Goal: Information Seeking & Learning: Find specific fact

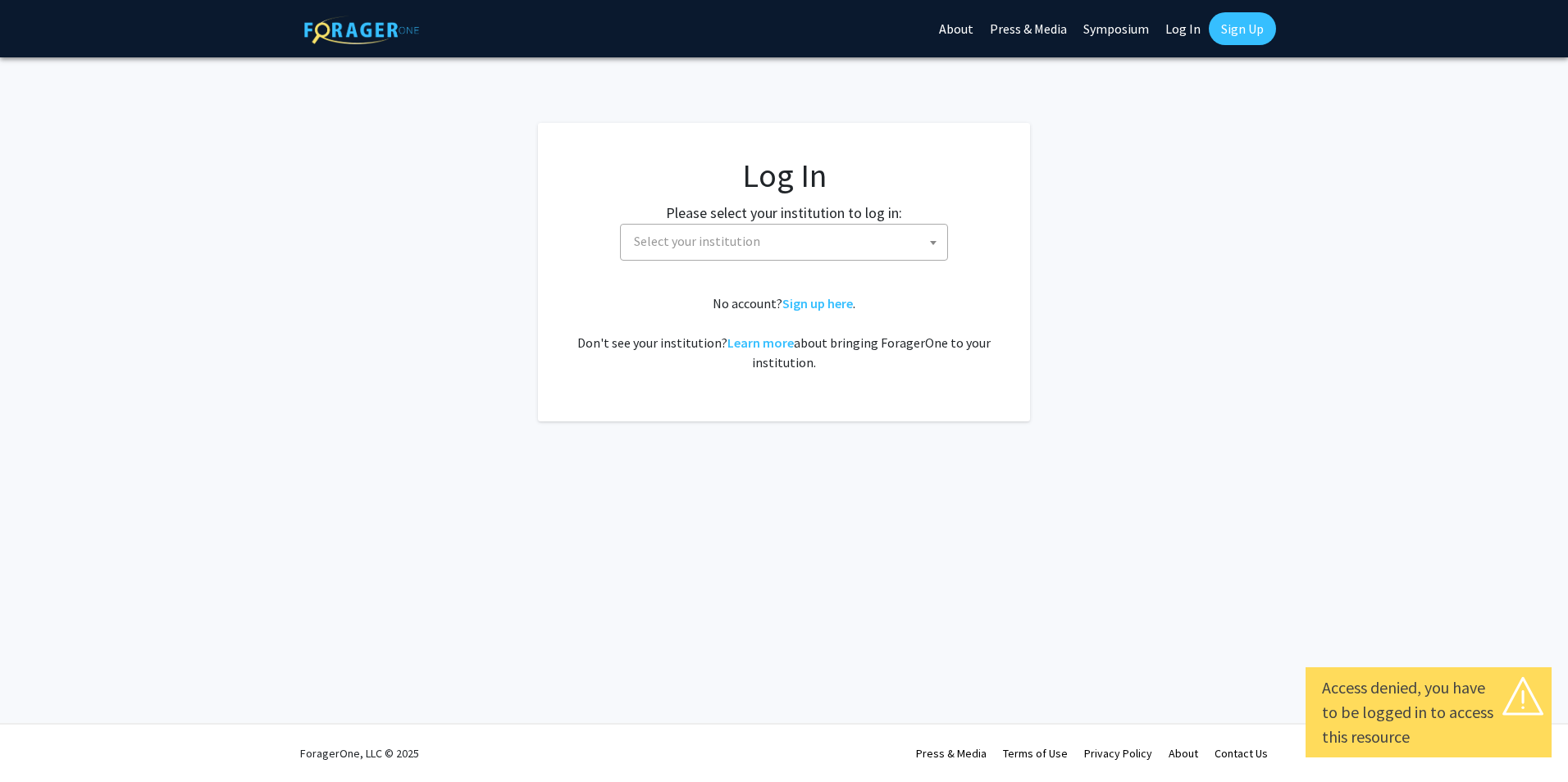
select select
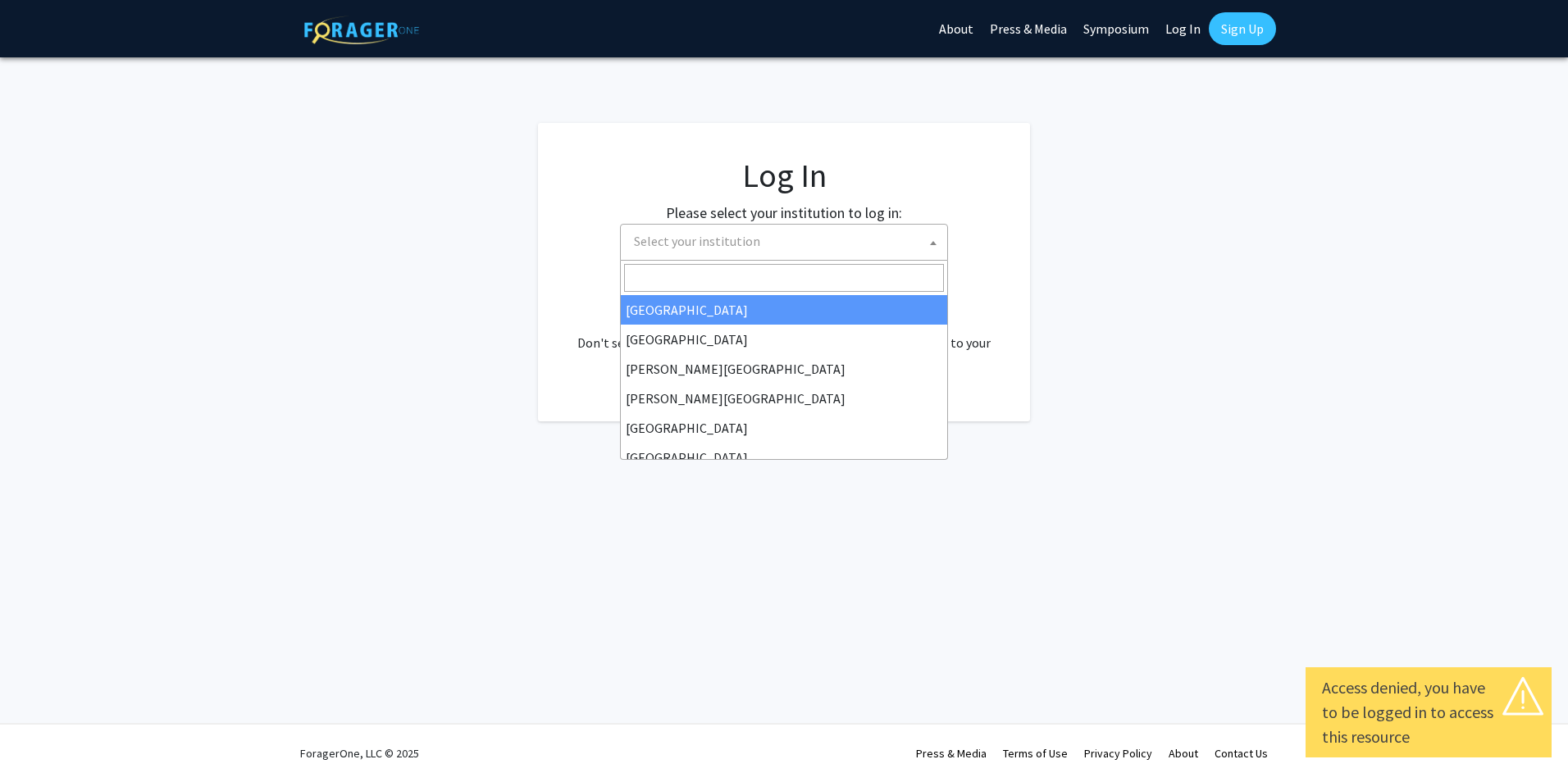
click at [828, 239] on span "Select your institution" at bounding box center [787, 241] width 320 height 34
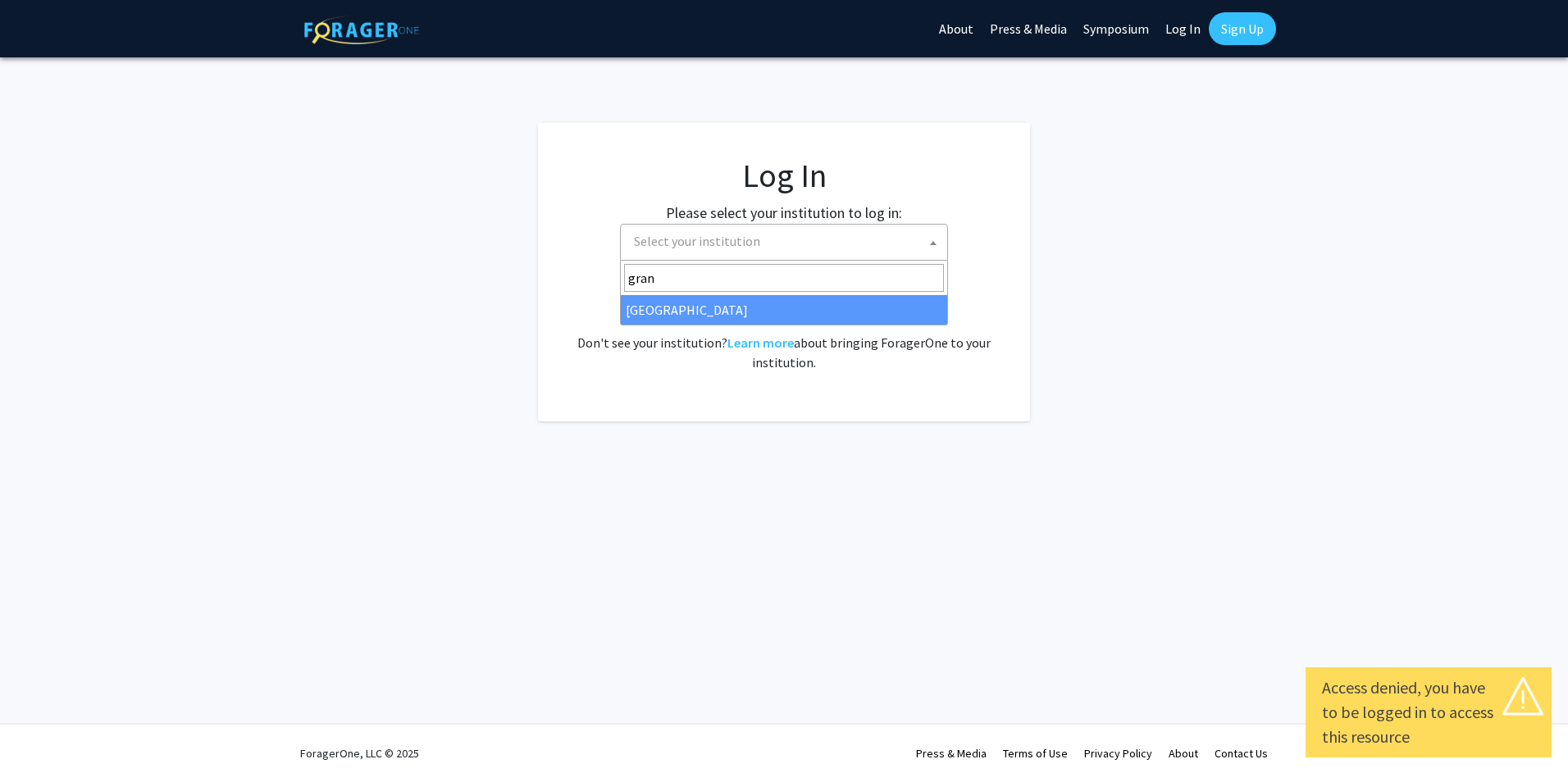
type input "grand"
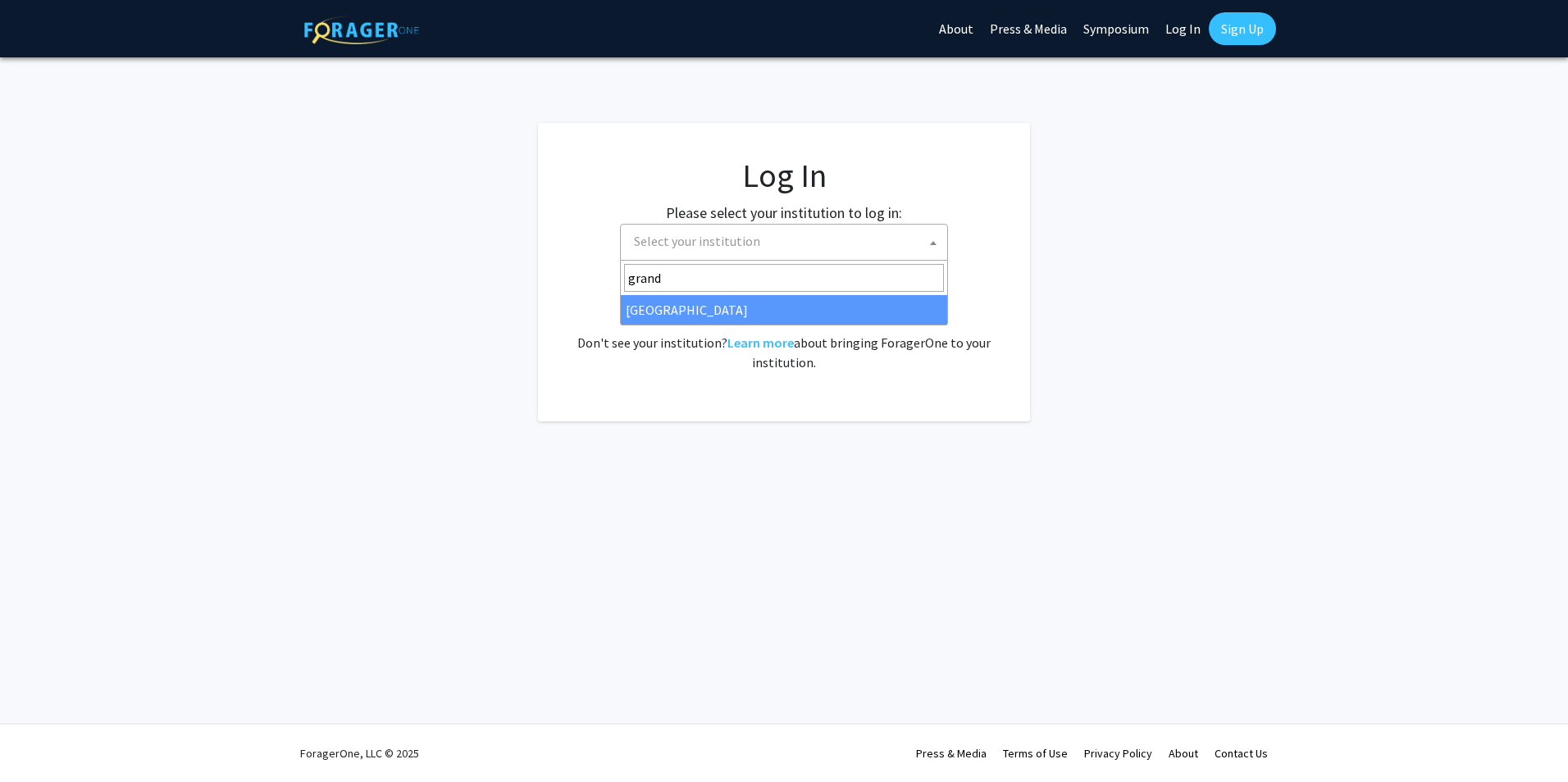
select select "23"
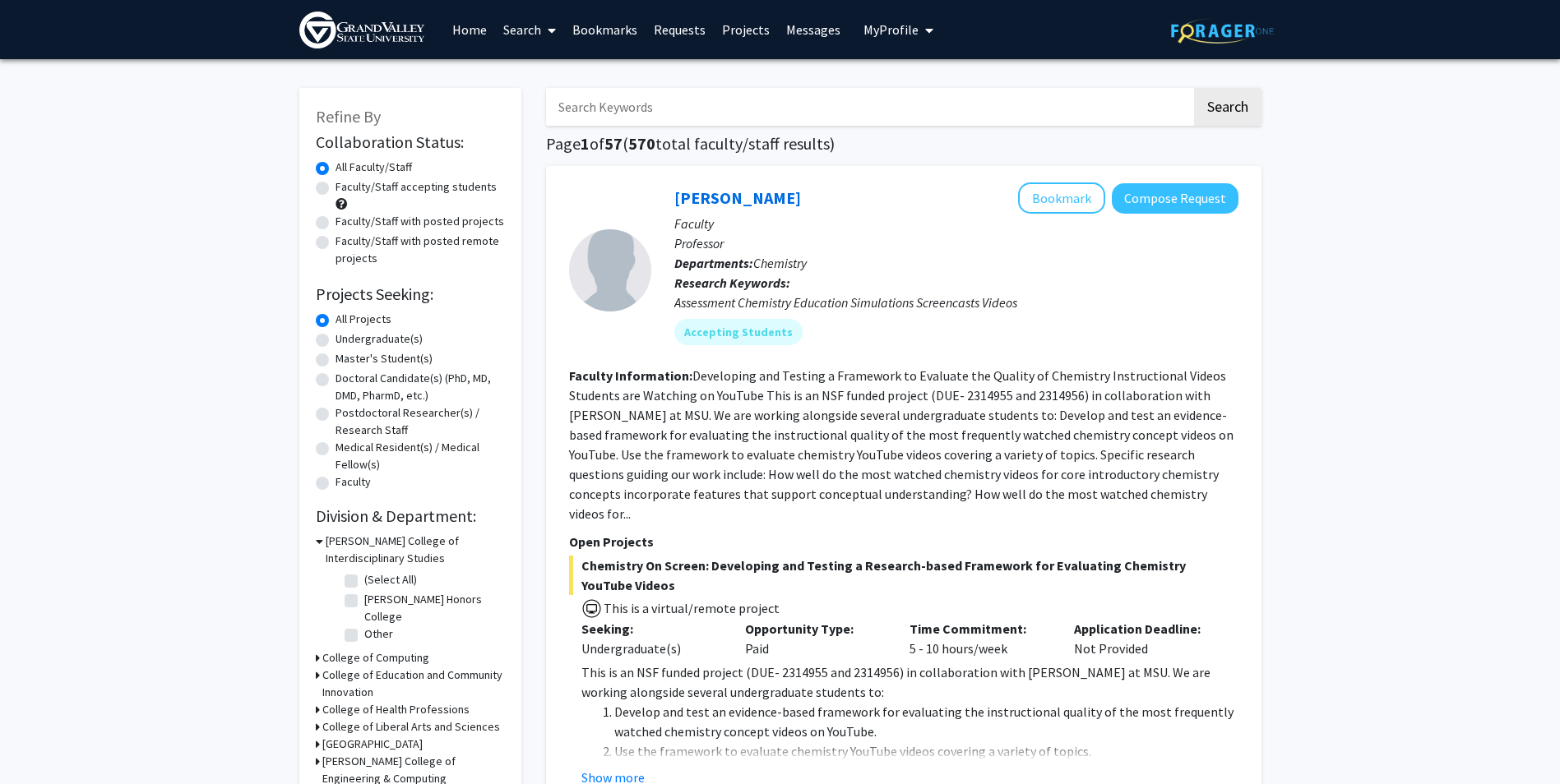
click at [602, 35] on link "Bookmarks" at bounding box center [605, 30] width 81 height 58
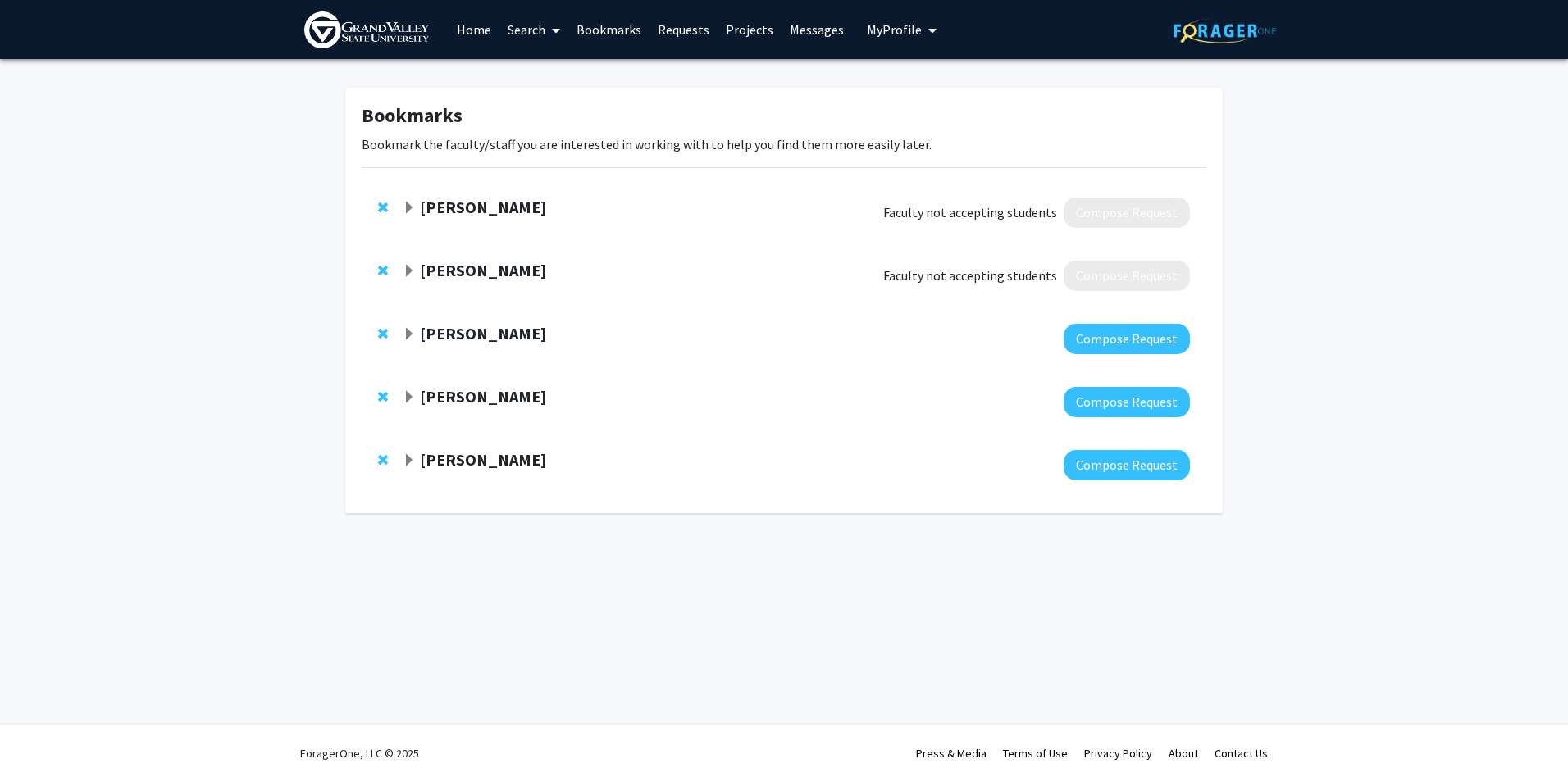
click at [459, 33] on link "Home" at bounding box center [474, 30] width 51 height 58
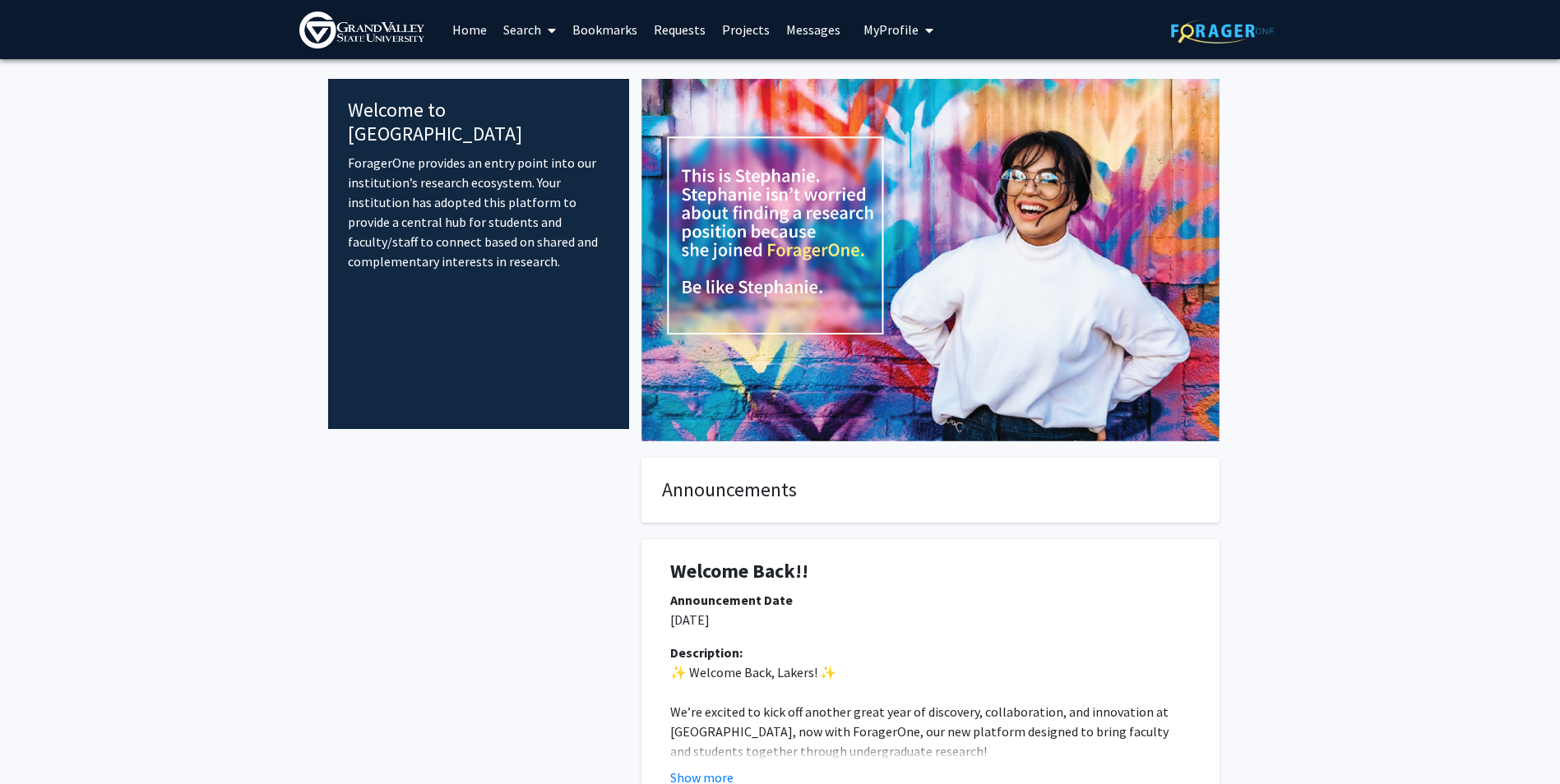
click at [522, 29] on link "Search" at bounding box center [530, 30] width 69 height 58
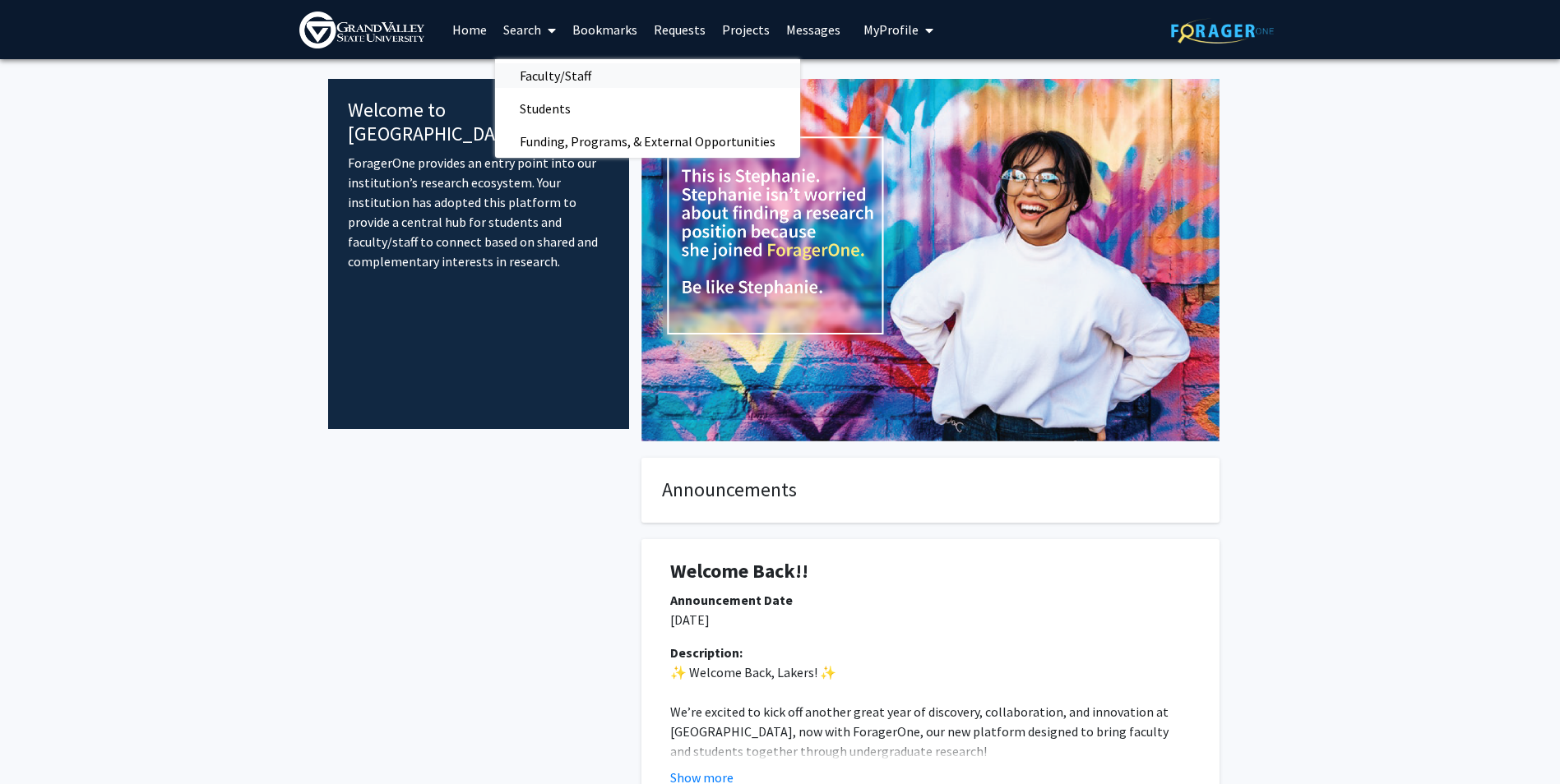
click at [553, 66] on span "Faculty/Staff" at bounding box center [555, 75] width 121 height 33
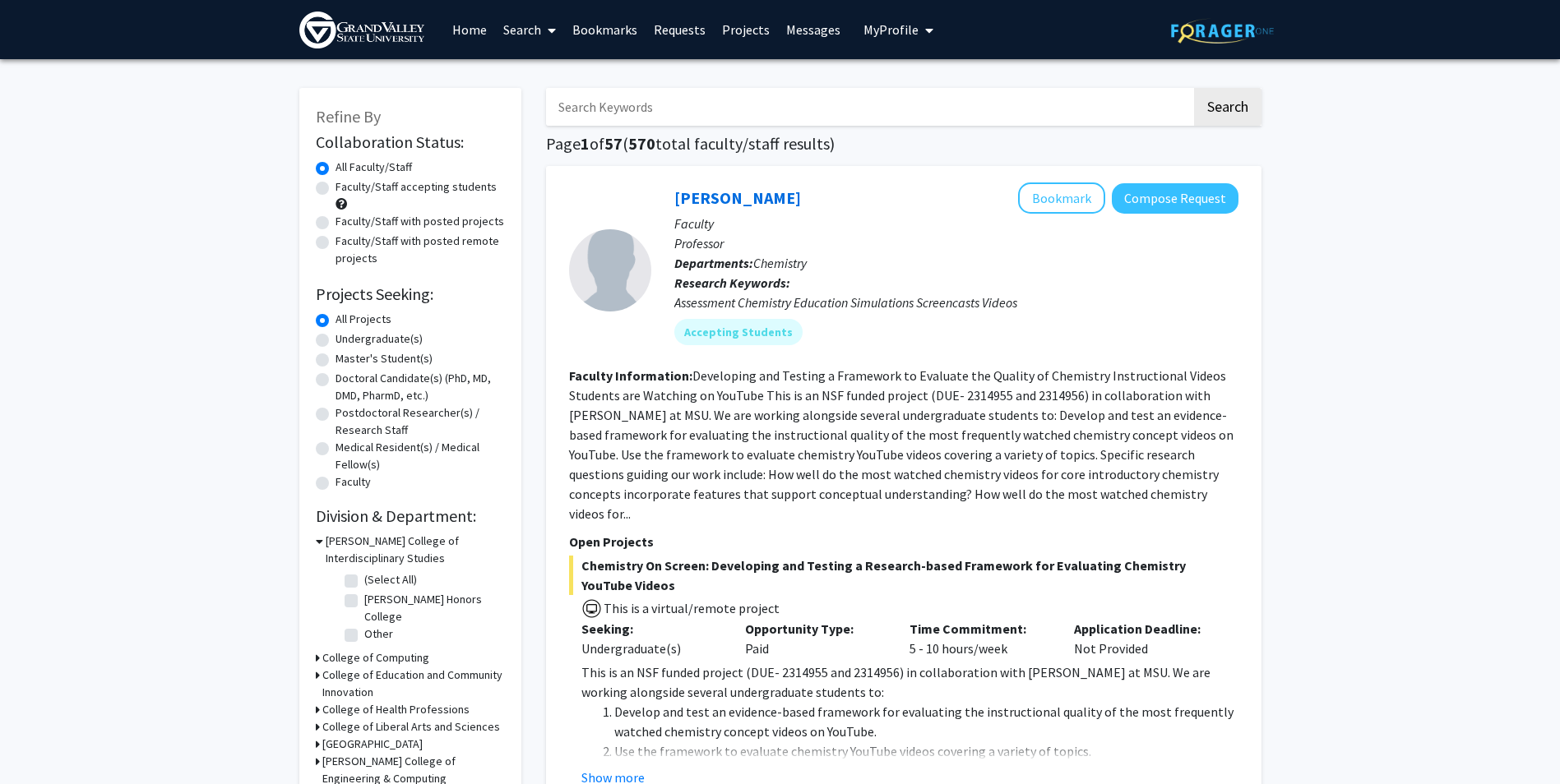
click at [701, 113] on input "Search Keywords" at bounding box center [868, 107] width 646 height 37
click at [1195, 88] on button "Search" at bounding box center [1228, 107] width 67 height 37
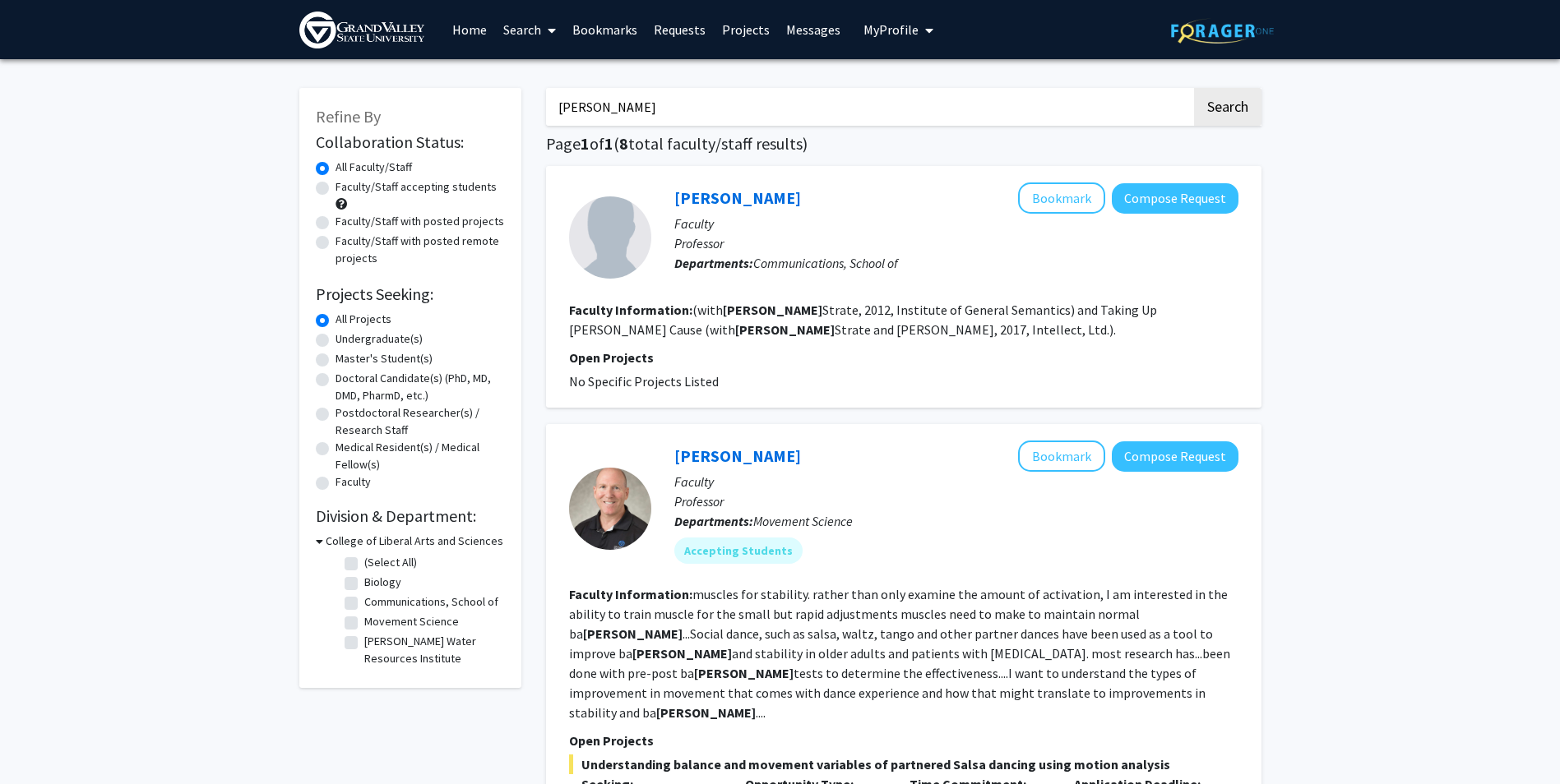
click at [722, 117] on input "lance" at bounding box center [868, 107] width 646 height 37
click at [1195, 88] on button "Search" at bounding box center [1228, 107] width 67 height 37
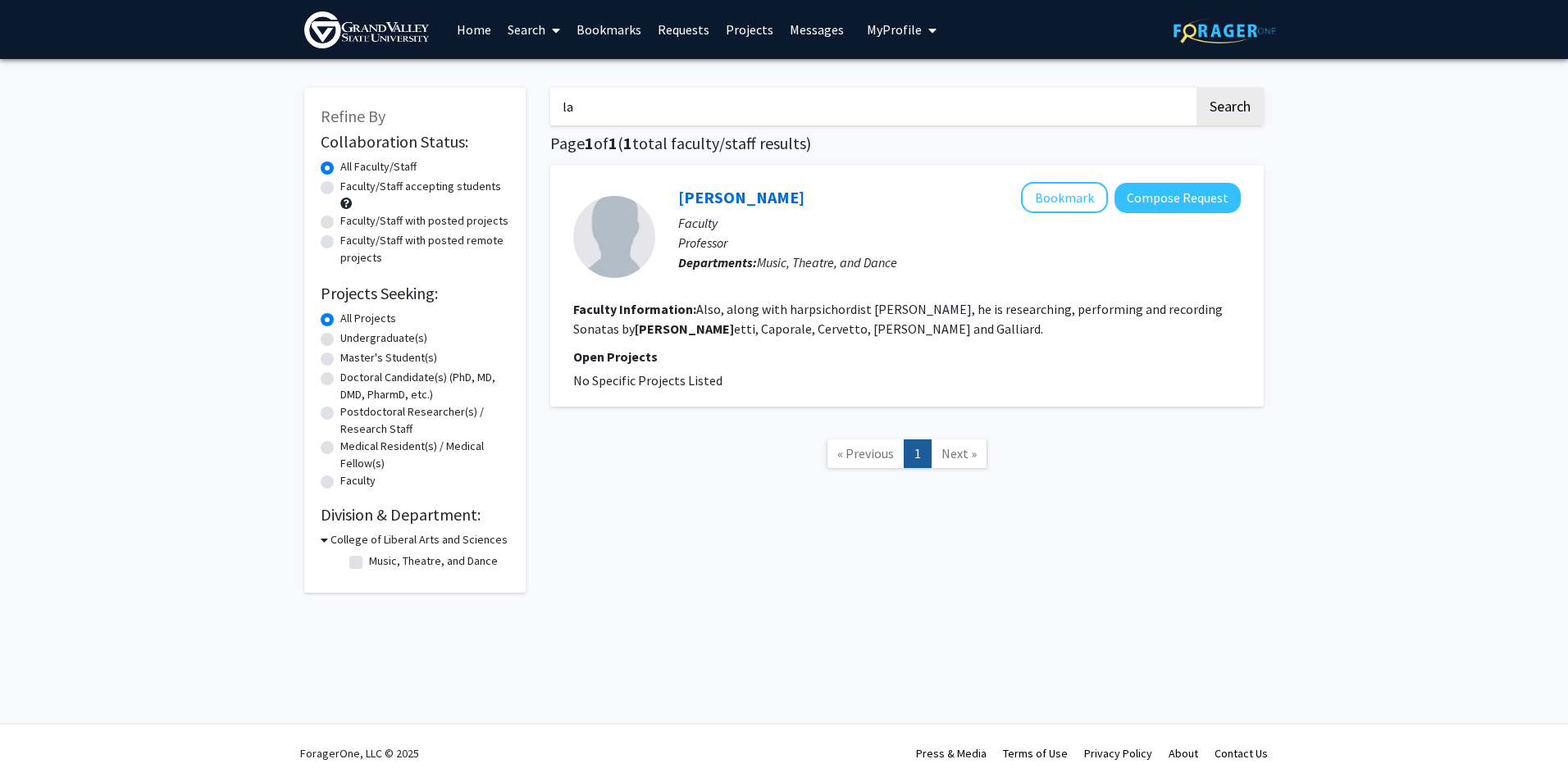
type input "l"
type input "andrew"
click at [1197, 88] on button "Search" at bounding box center [1231, 106] width 67 height 37
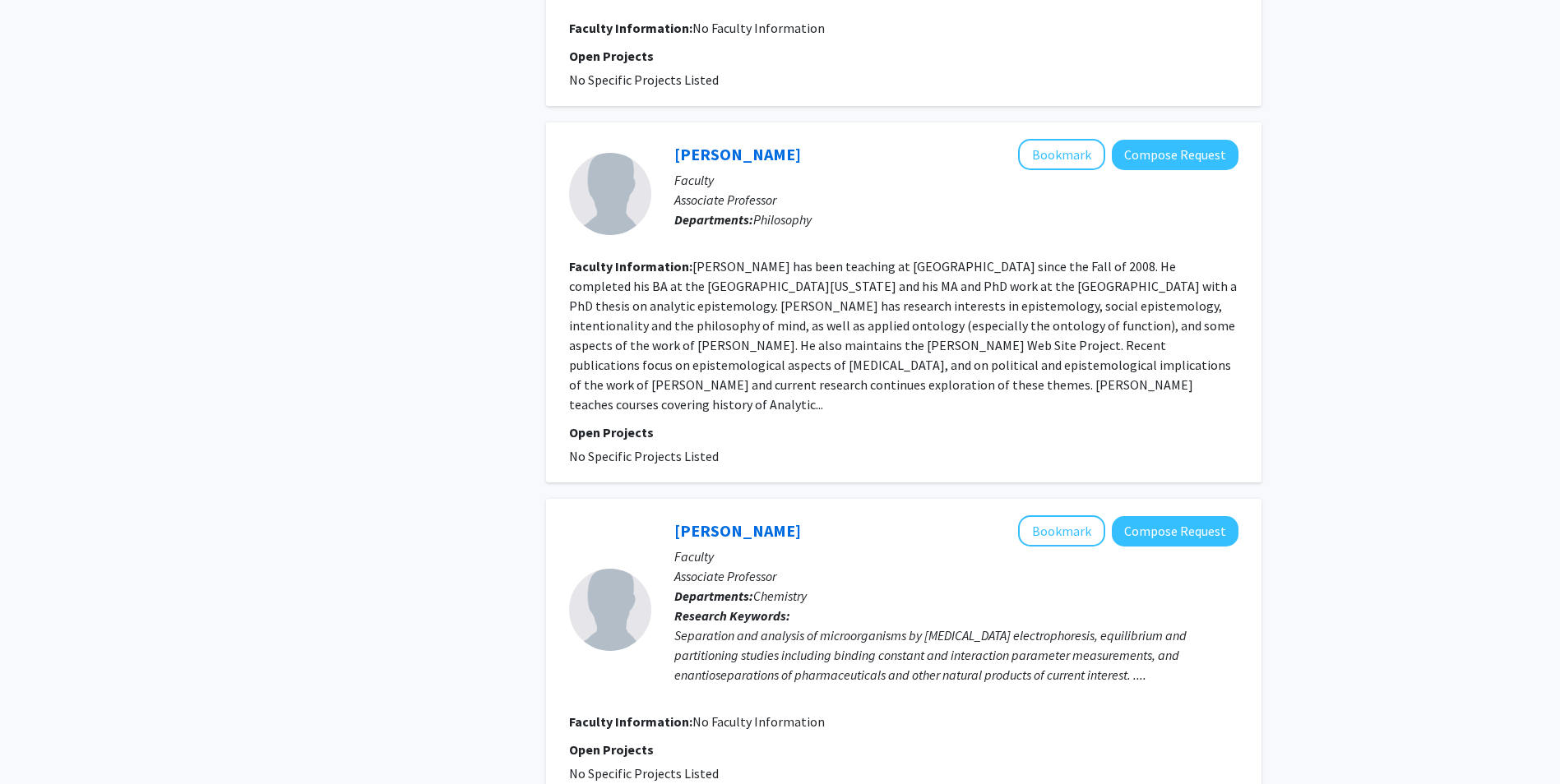
scroll to position [740, 0]
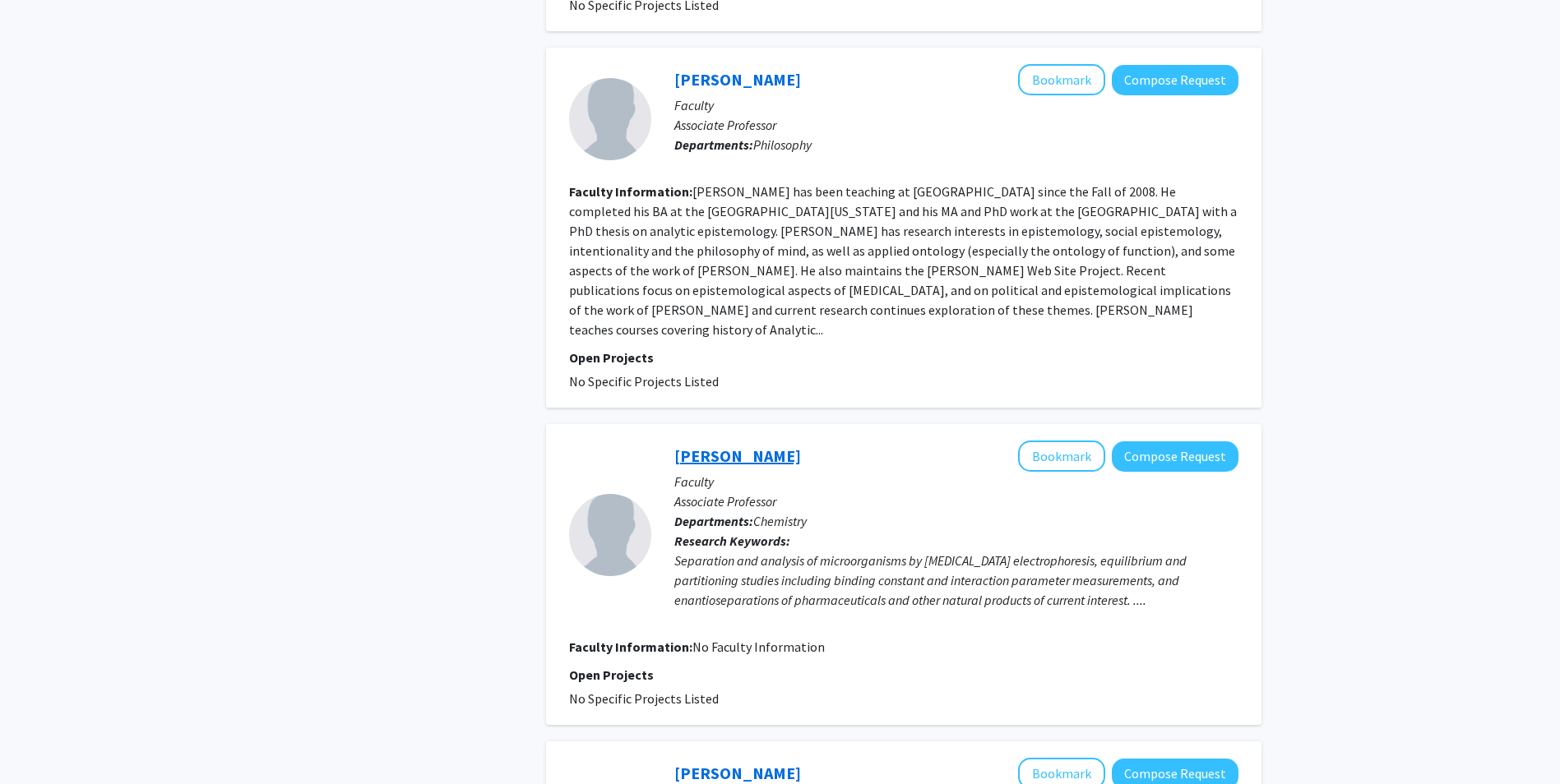
click at [758, 446] on link "Andrew Lantz" at bounding box center [737, 456] width 126 height 21
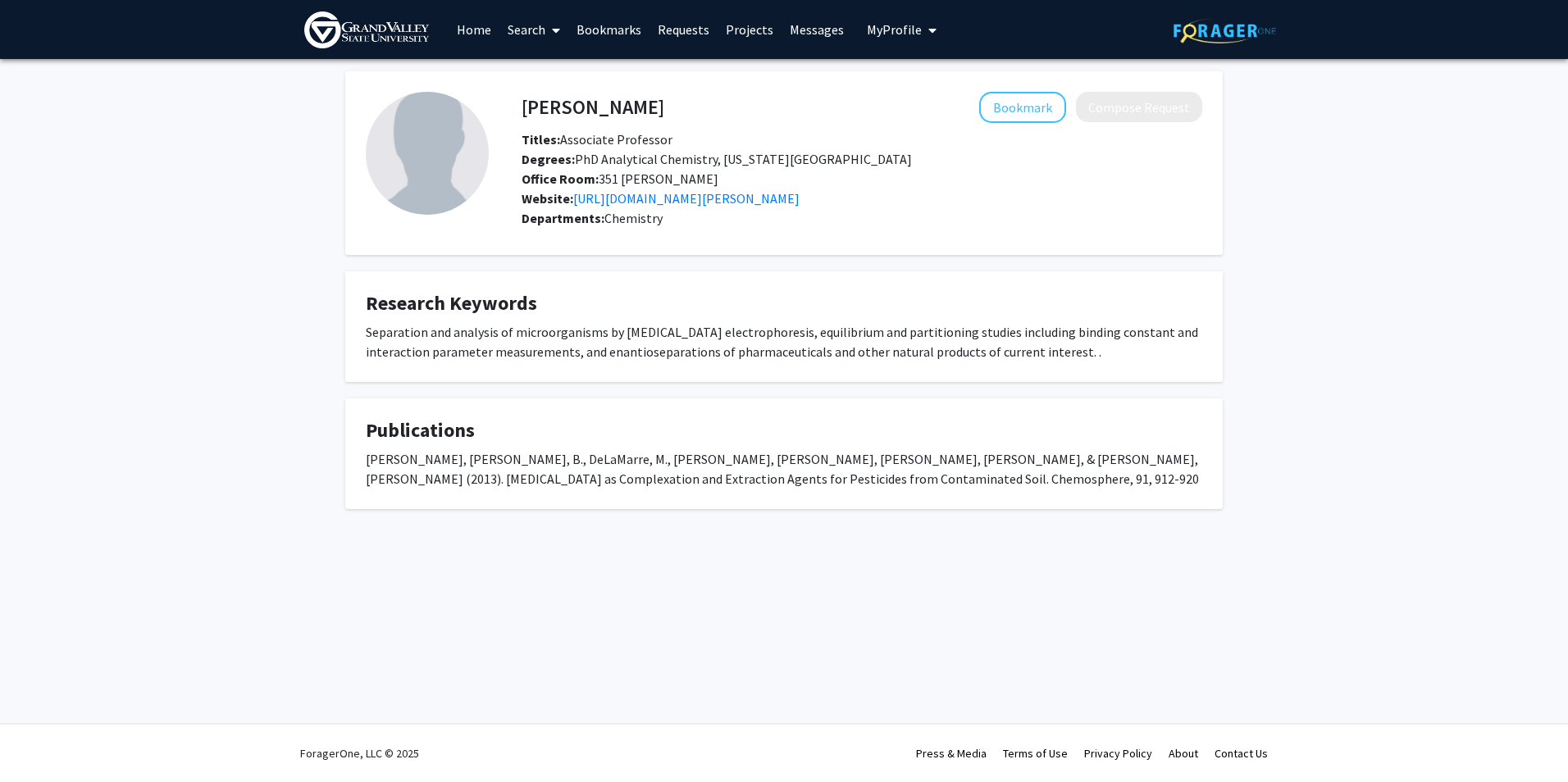
click at [974, 344] on div "Separation and analysis of microorganisms by capillary electrophoresis, equilib…" at bounding box center [783, 342] width 836 height 39
click at [1138, 92] on fg-card "Andrew Lantz Bookmark Compose Request Titles: Associate Professor Degrees: PhD …" at bounding box center [783, 163] width 877 height 184
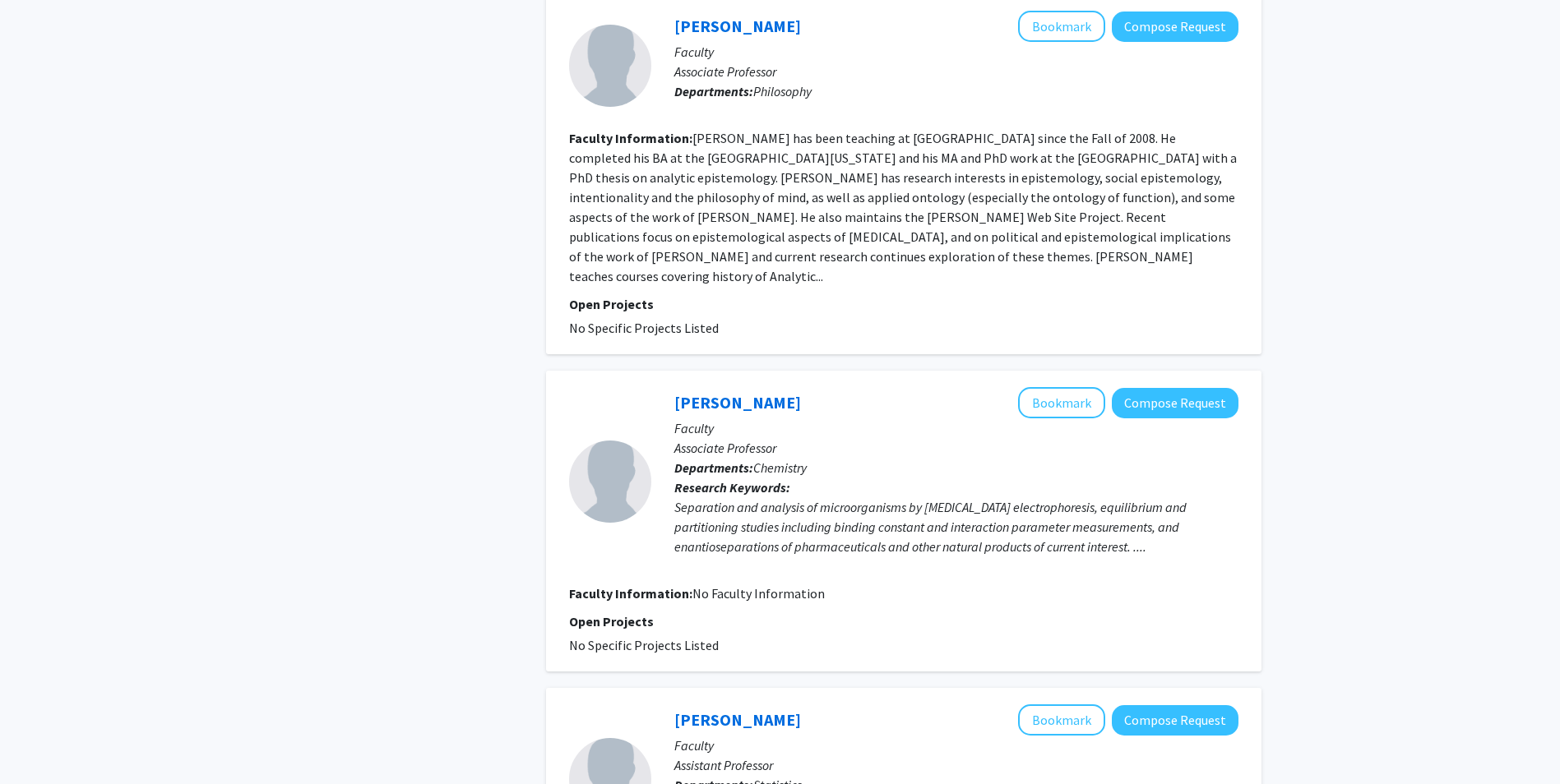
scroll to position [822, 0]
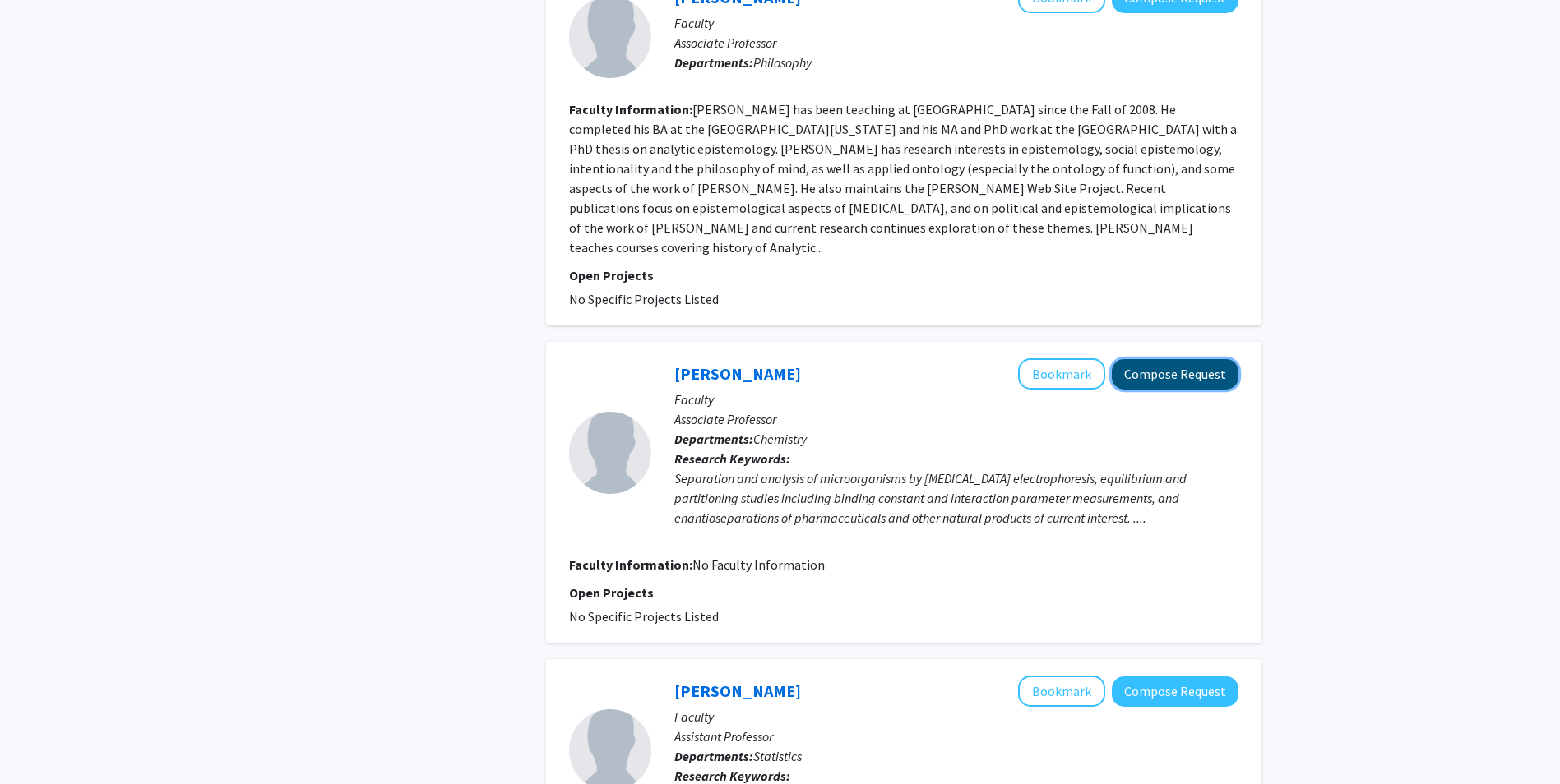
click at [1187, 359] on button "Compose Request" at bounding box center [1175, 374] width 126 height 31
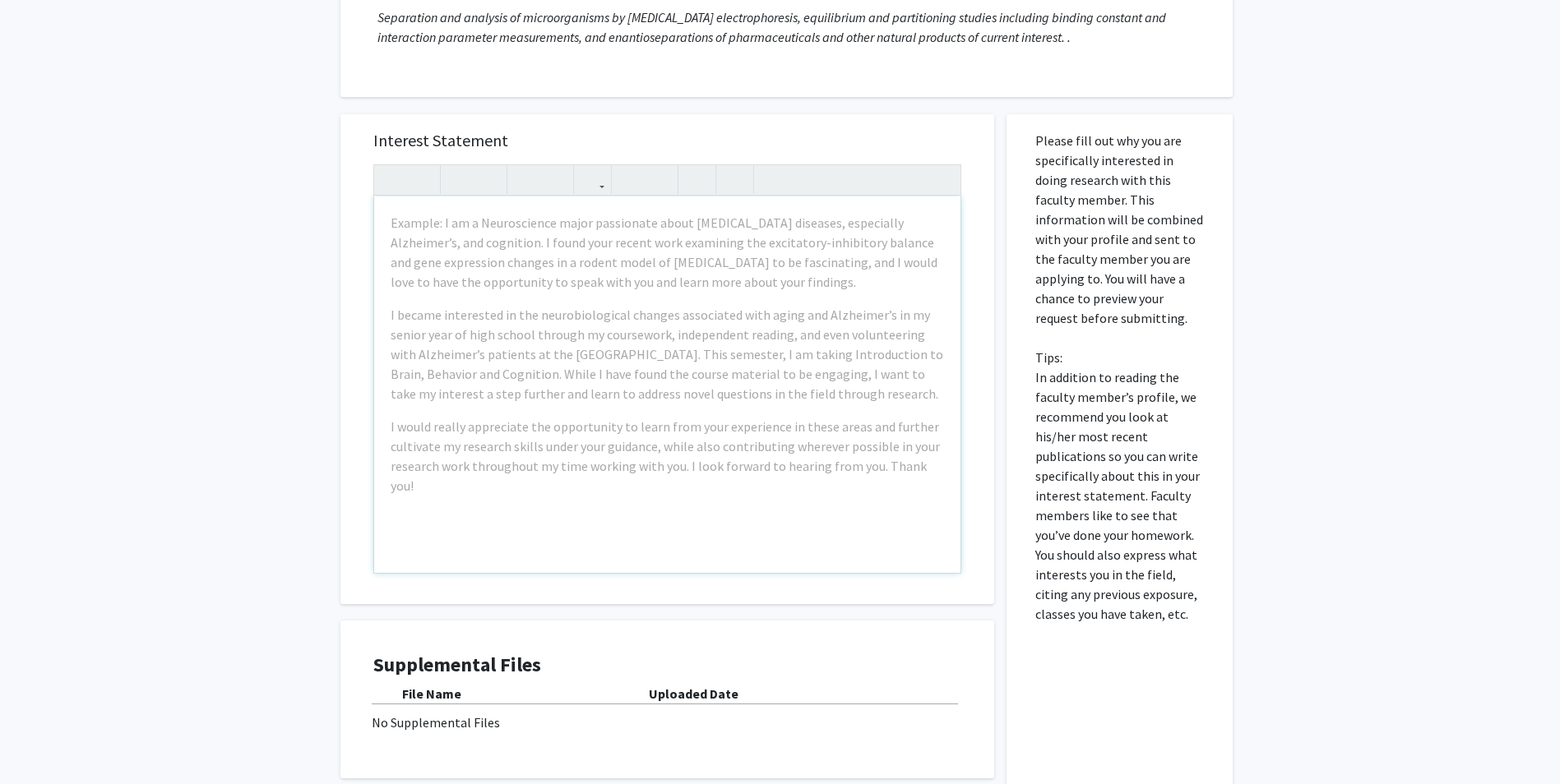
scroll to position [394, 0]
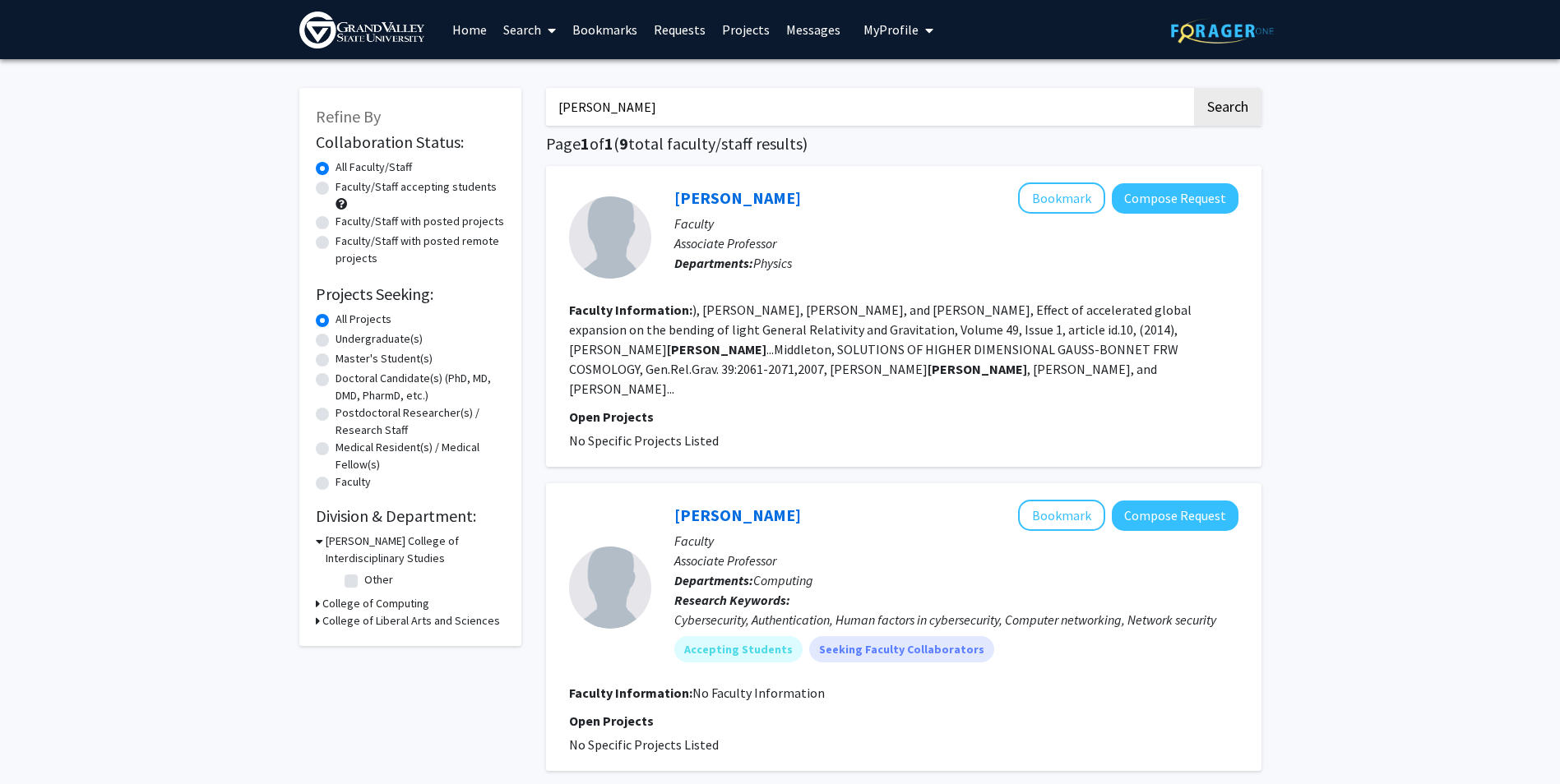
click at [753, 29] on link "Projects" at bounding box center [746, 30] width 64 height 58
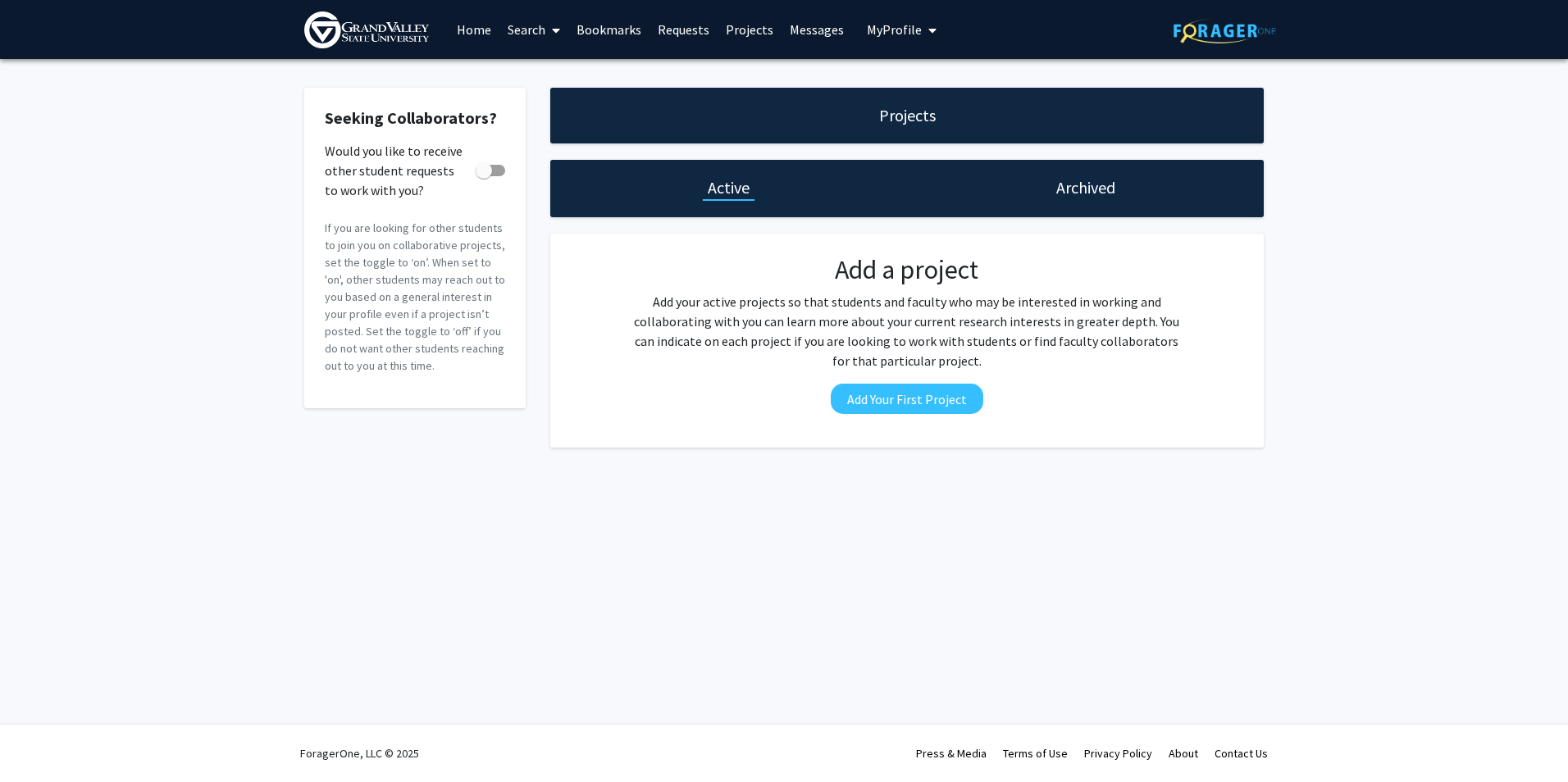
click at [817, 31] on link "Messages" at bounding box center [817, 30] width 71 height 58
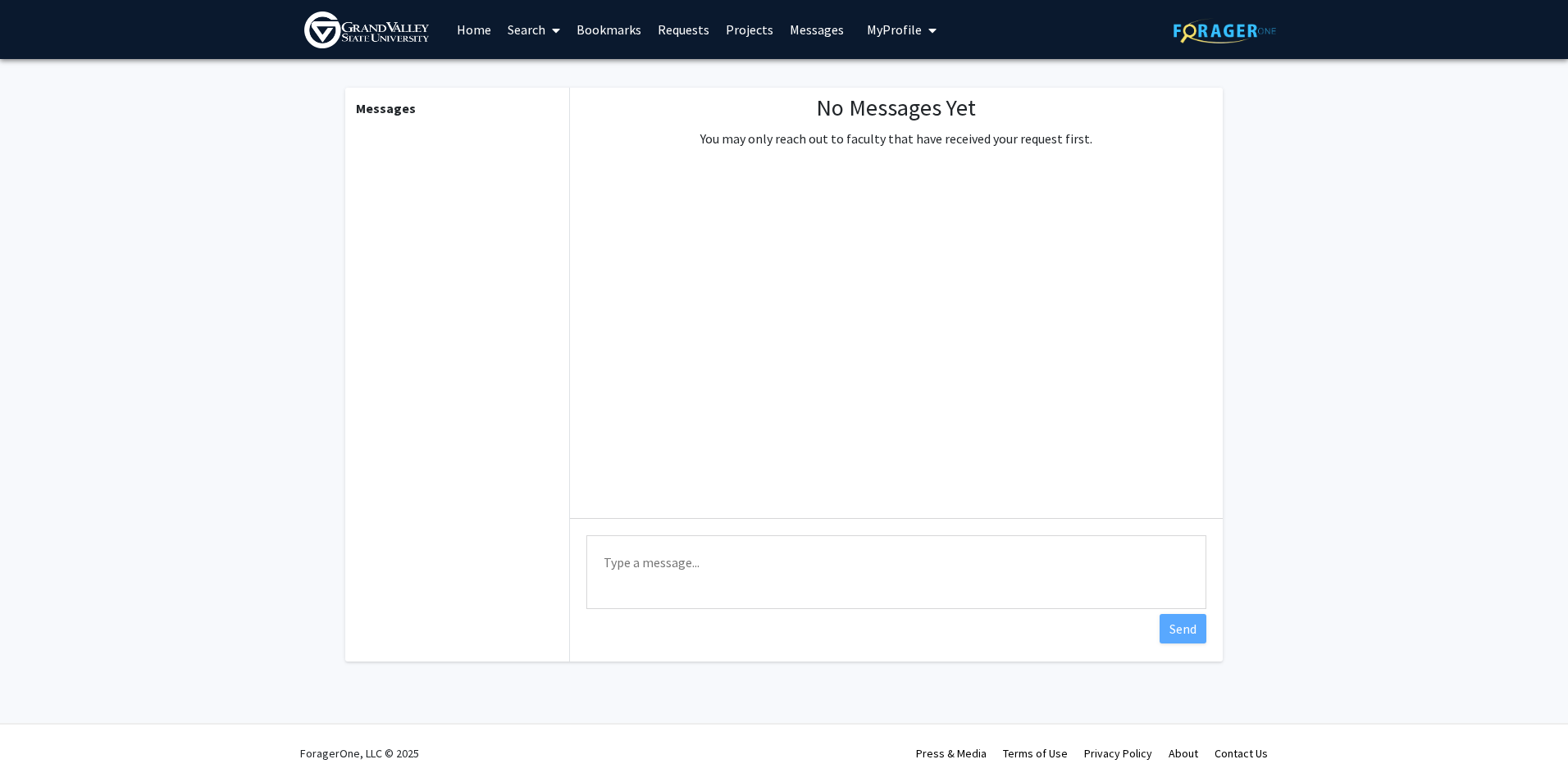
click at [537, 36] on link "Search" at bounding box center [534, 30] width 69 height 58
click at [570, 78] on span "Faculty/Staff" at bounding box center [559, 75] width 120 height 33
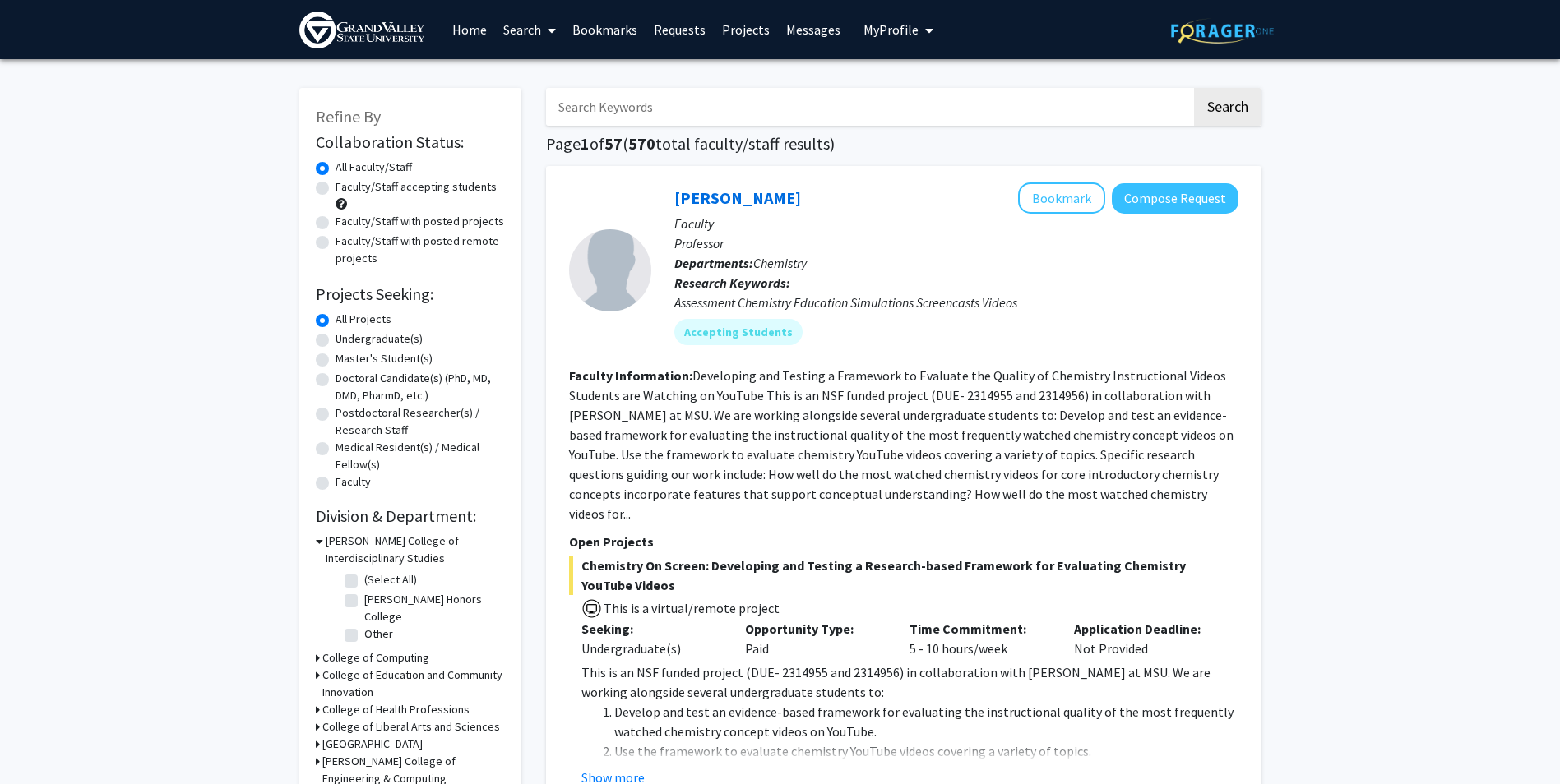
click at [657, 113] on input "Search Keywords" at bounding box center [868, 107] width 646 height 37
type input "chemistry"
click at [1211, 104] on button "Search" at bounding box center [1228, 107] width 67 height 37
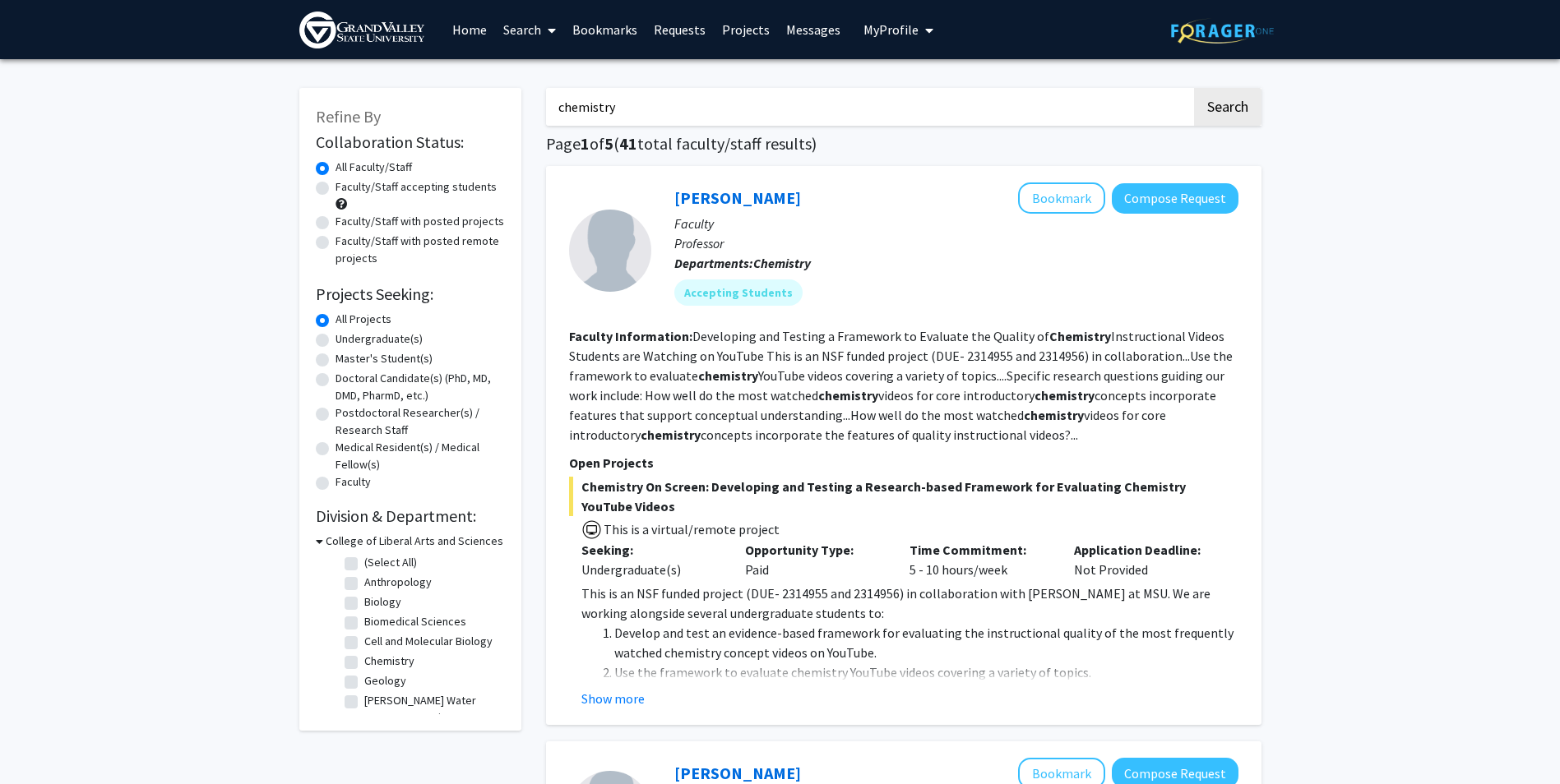
drag, startPoint x: 824, startPoint y: 100, endPoint x: 516, endPoint y: 97, distance: 308.0
type input "biomedical sciences"
click at [1228, 98] on button "Search" at bounding box center [1228, 107] width 67 height 37
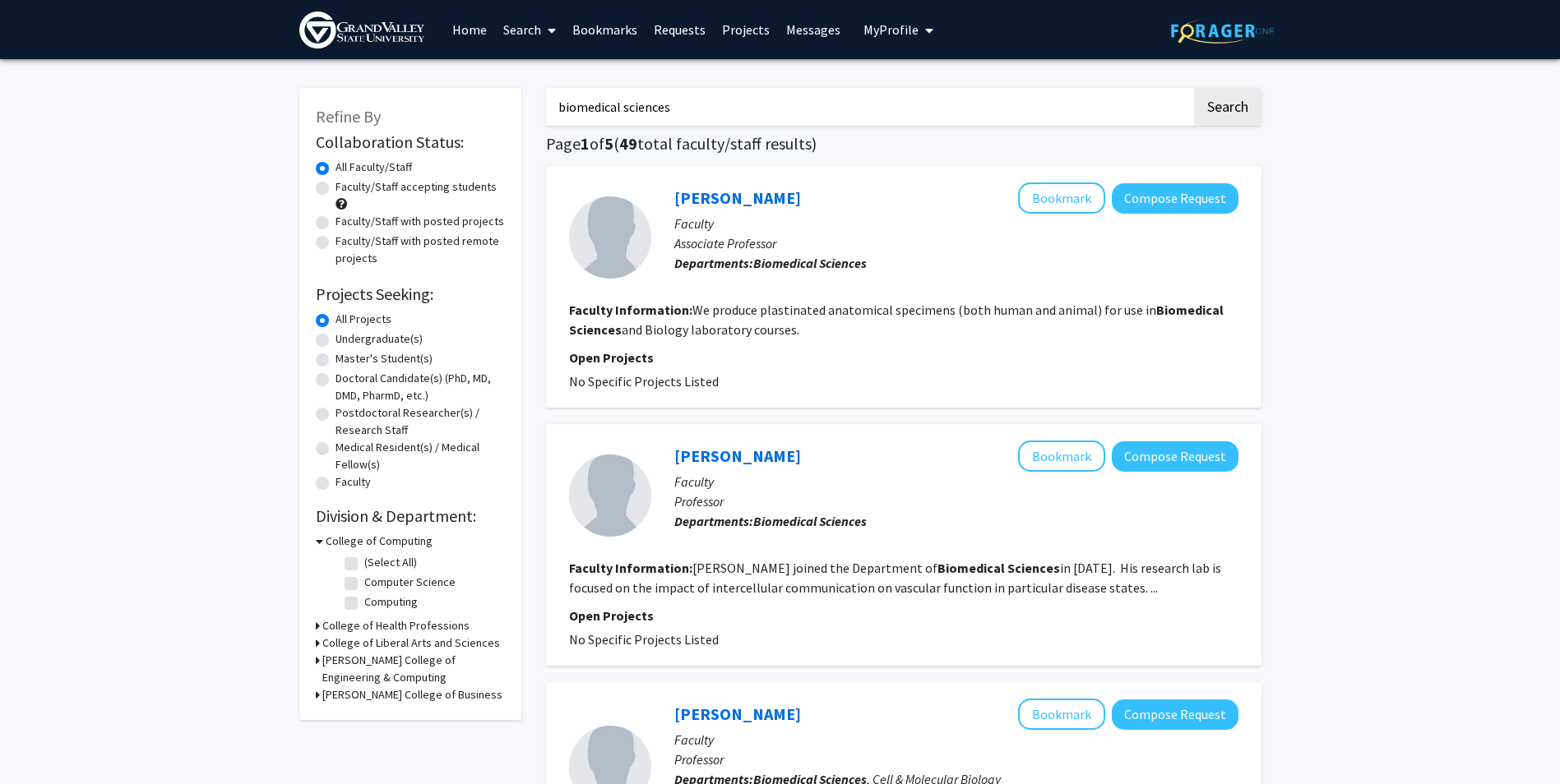
drag, startPoint x: 689, startPoint y: 107, endPoint x: 505, endPoint y: 106, distance: 184.0
type input "microbiology"
click at [1195, 88] on button "Search" at bounding box center [1228, 107] width 67 height 37
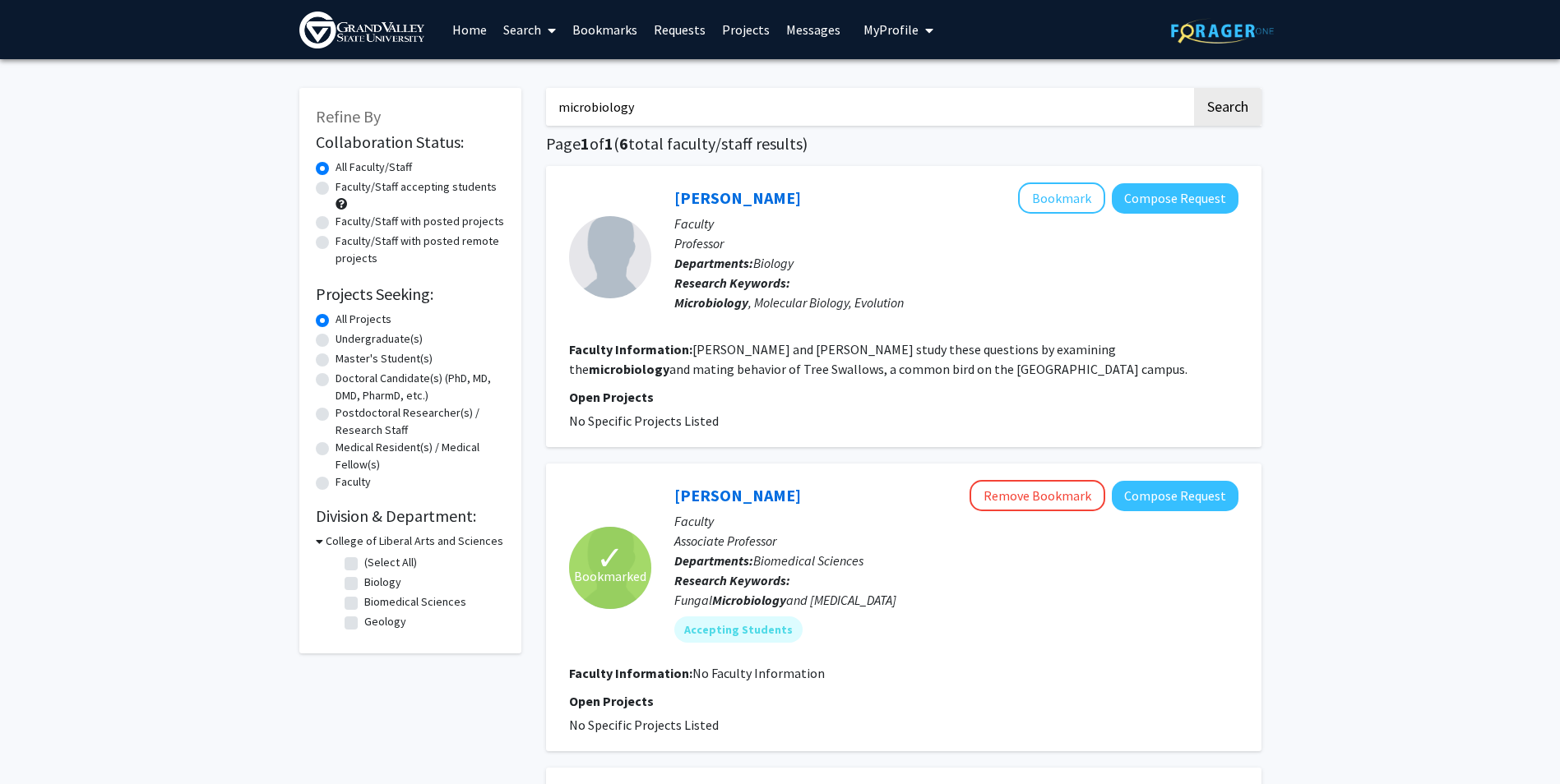
drag, startPoint x: 746, startPoint y: 108, endPoint x: 515, endPoint y: 108, distance: 231.0
click at [653, 113] on input "Search Keywords" at bounding box center [868, 107] width 646 height 37
type input "dawn"
click at [1195, 88] on button "Search" at bounding box center [1228, 107] width 67 height 37
